Goal: Task Accomplishment & Management: Use online tool/utility

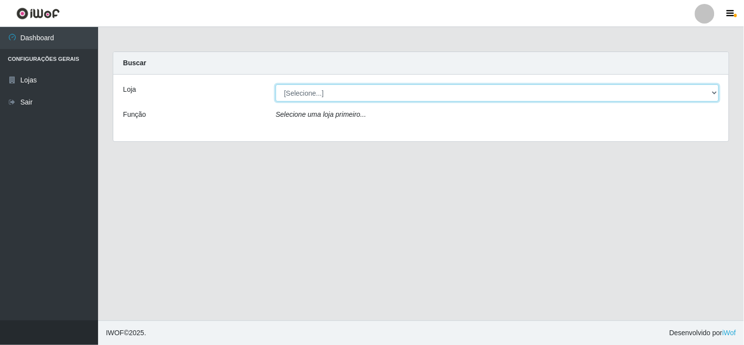
click at [285, 92] on select "[Selecione...] Rede Compras Supermercados - LOJA 6" at bounding box center [497, 92] width 443 height 17
select select "398"
click at [276, 84] on select "[Selecione...] Rede Compras Supermercados - LOJA 6" at bounding box center [497, 92] width 443 height 17
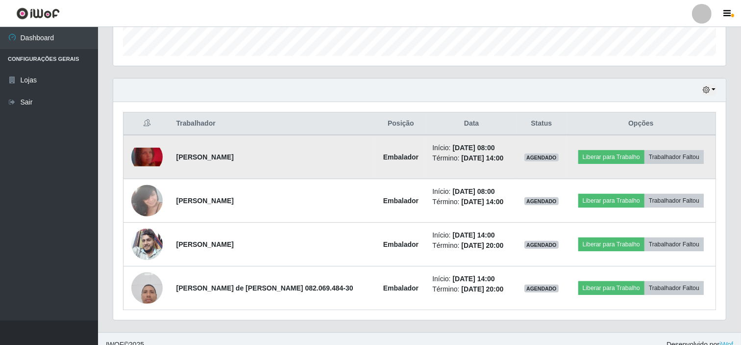
scroll to position [306, 0]
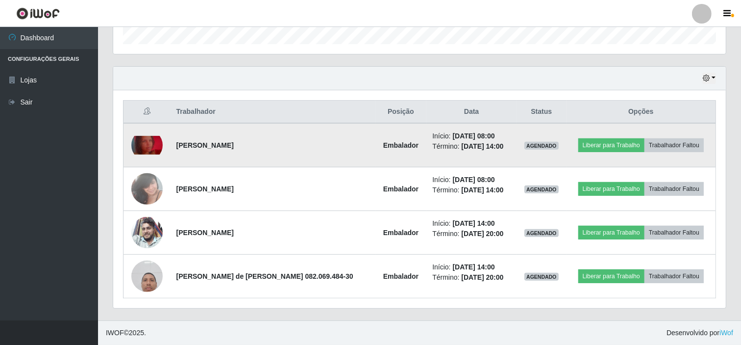
click at [149, 143] on img at bounding box center [146, 145] width 31 height 19
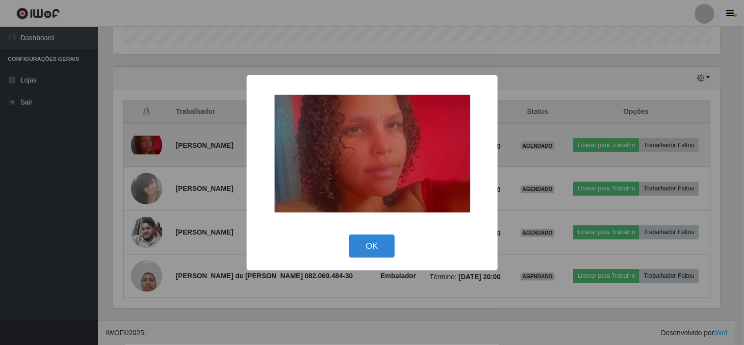
click at [149, 143] on div "× OK Cancel" at bounding box center [372, 172] width 744 height 345
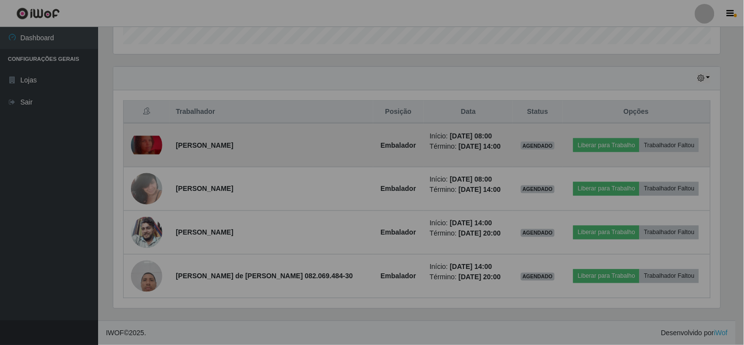
scroll to position [203, 613]
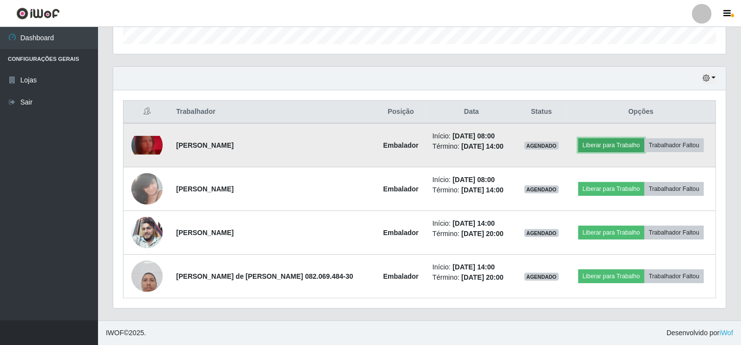
click at [586, 141] on button "Liberar para Trabalho" at bounding box center [612, 145] width 66 height 14
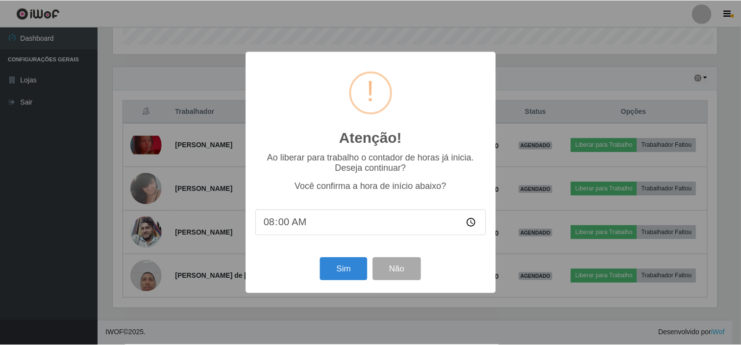
scroll to position [203, 607]
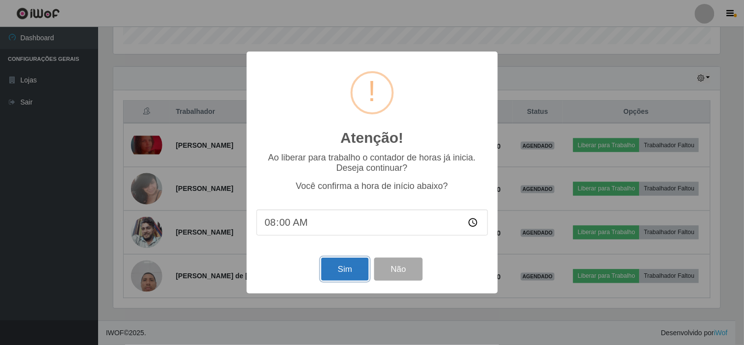
click at [336, 265] on button "Sim" at bounding box center [345, 268] width 48 height 23
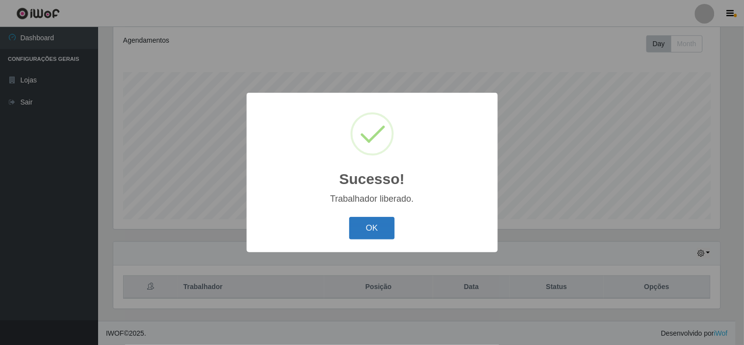
click at [370, 230] on button "OK" at bounding box center [372, 228] width 46 height 23
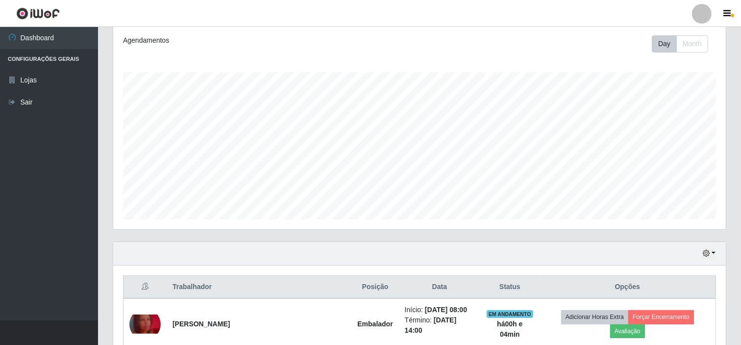
scroll to position [295, 0]
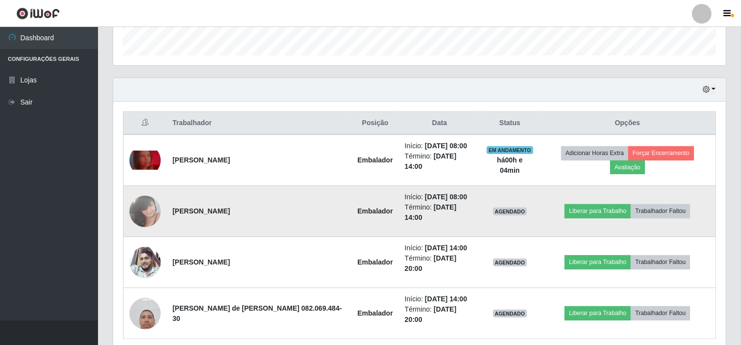
click at [139, 192] on img at bounding box center [144, 211] width 31 height 42
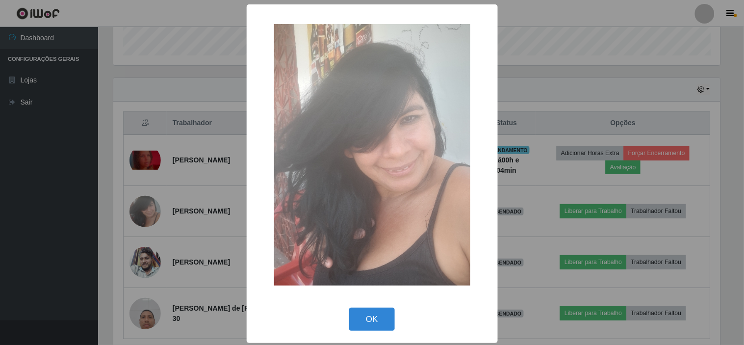
click at [163, 175] on div "× OK Cancel" at bounding box center [372, 172] width 744 height 345
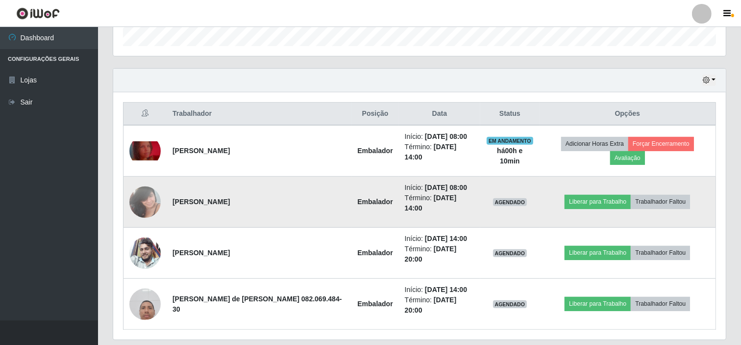
scroll to position [306, 0]
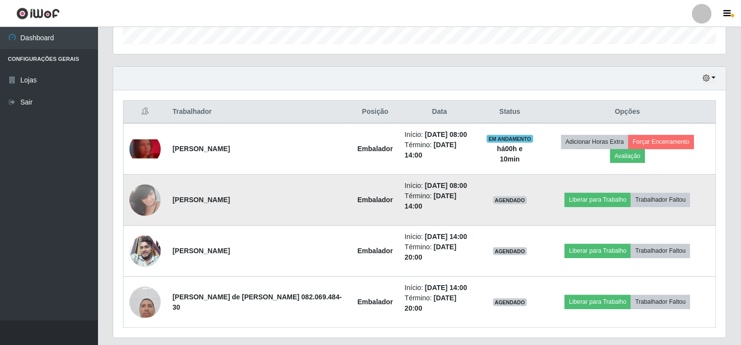
click at [511, 193] on td "AGENDADO" at bounding box center [510, 200] width 59 height 51
click at [600, 193] on button "Liberar para Trabalho" at bounding box center [598, 200] width 66 height 14
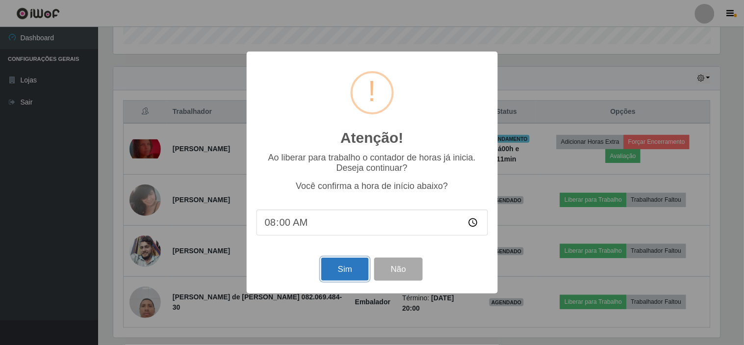
click at [336, 270] on button "Sim" at bounding box center [345, 268] width 48 height 23
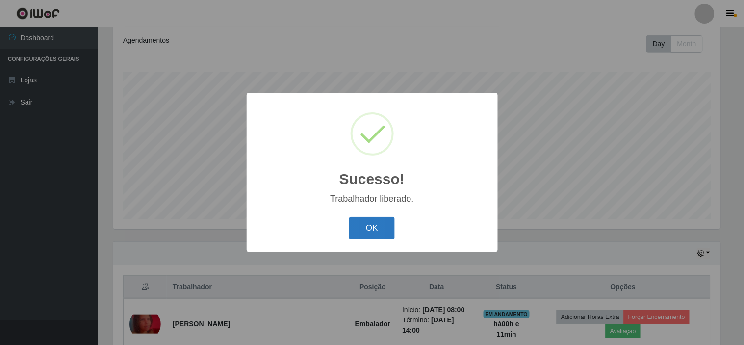
click at [366, 236] on button "OK" at bounding box center [372, 228] width 46 height 23
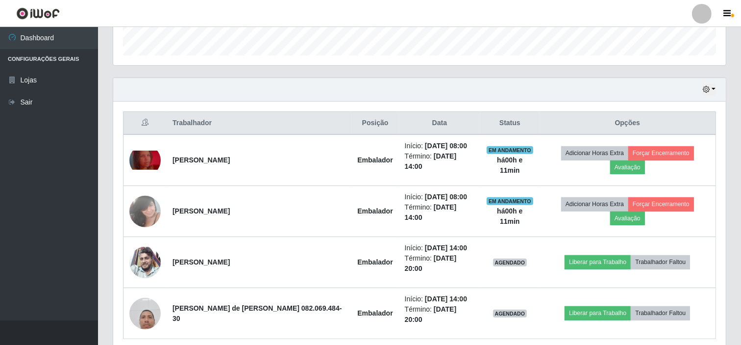
scroll to position [306, 0]
